Goal: Information Seeking & Learning: Learn about a topic

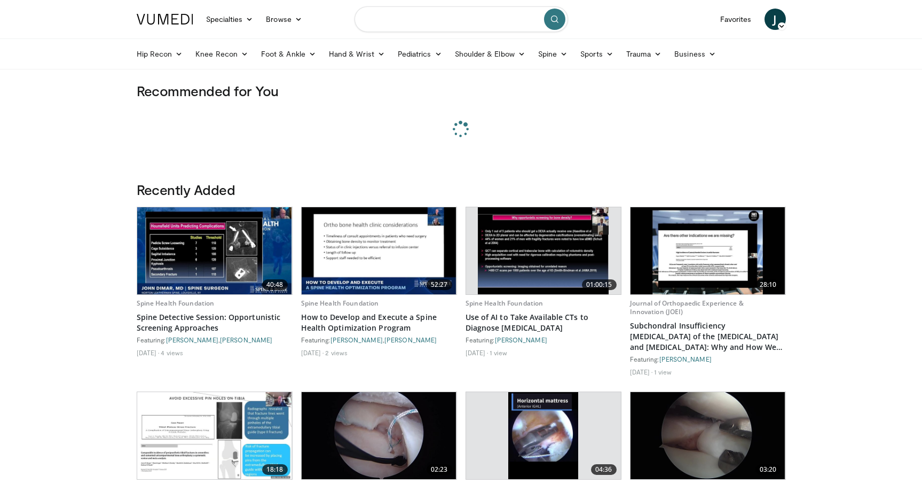
click at [415, 23] on input "Search topics, interventions" at bounding box center [462, 19] width 214 height 26
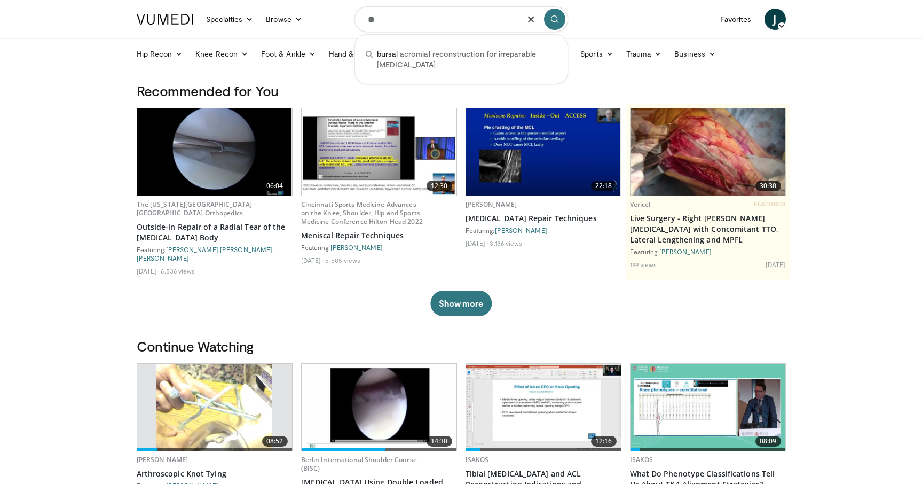
type input "*"
type input "**********"
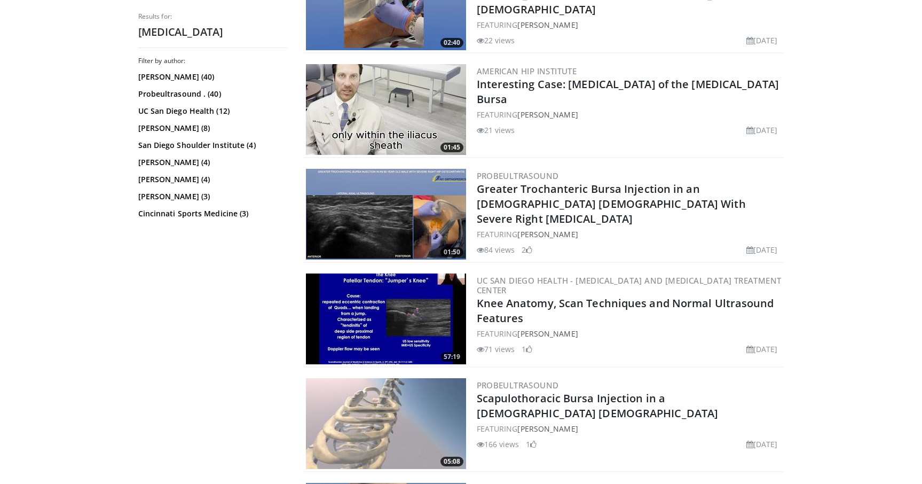
scroll to position [477, 0]
